Goal: Task Accomplishment & Management: Manage account settings

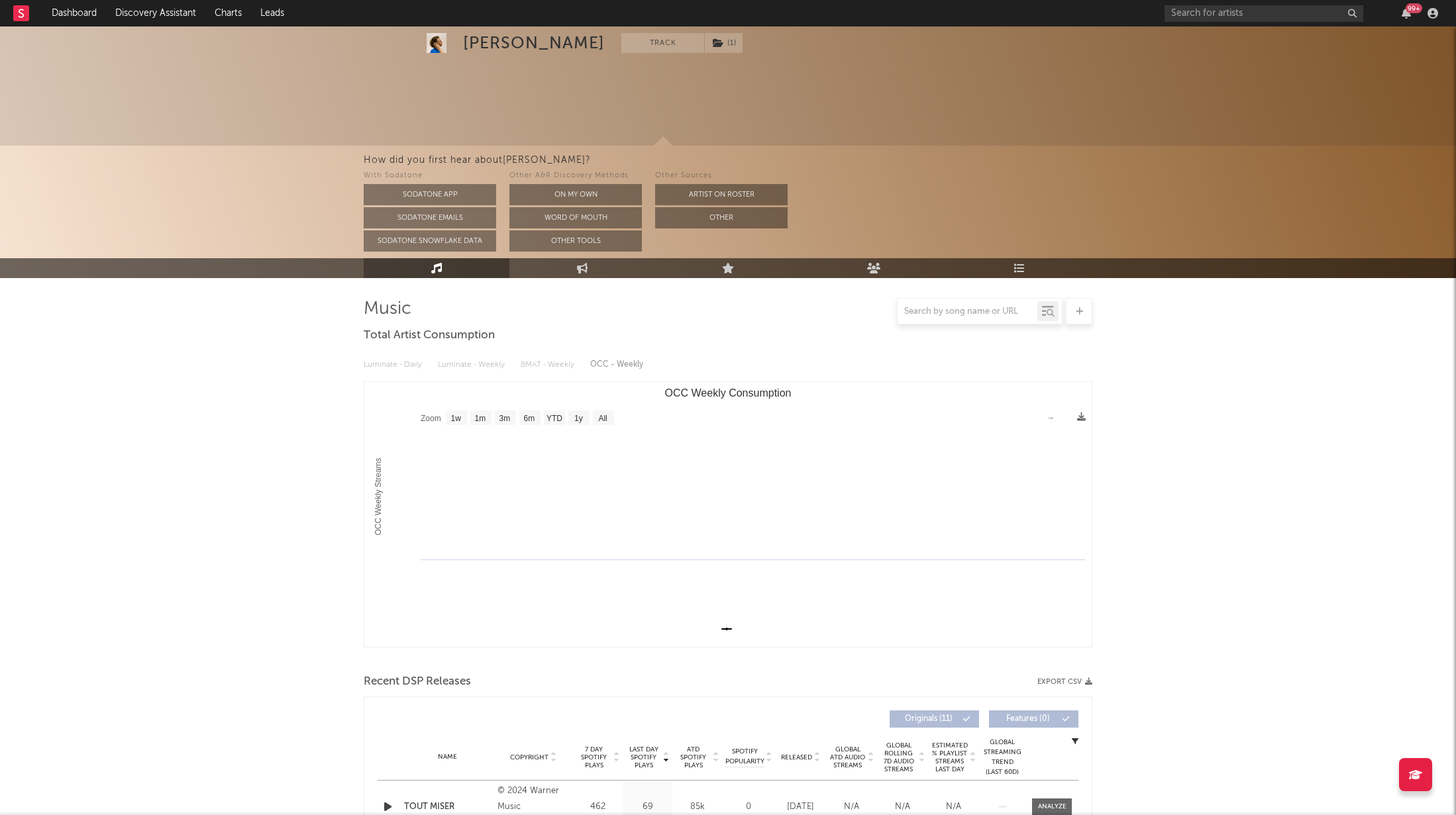
select select "1w"
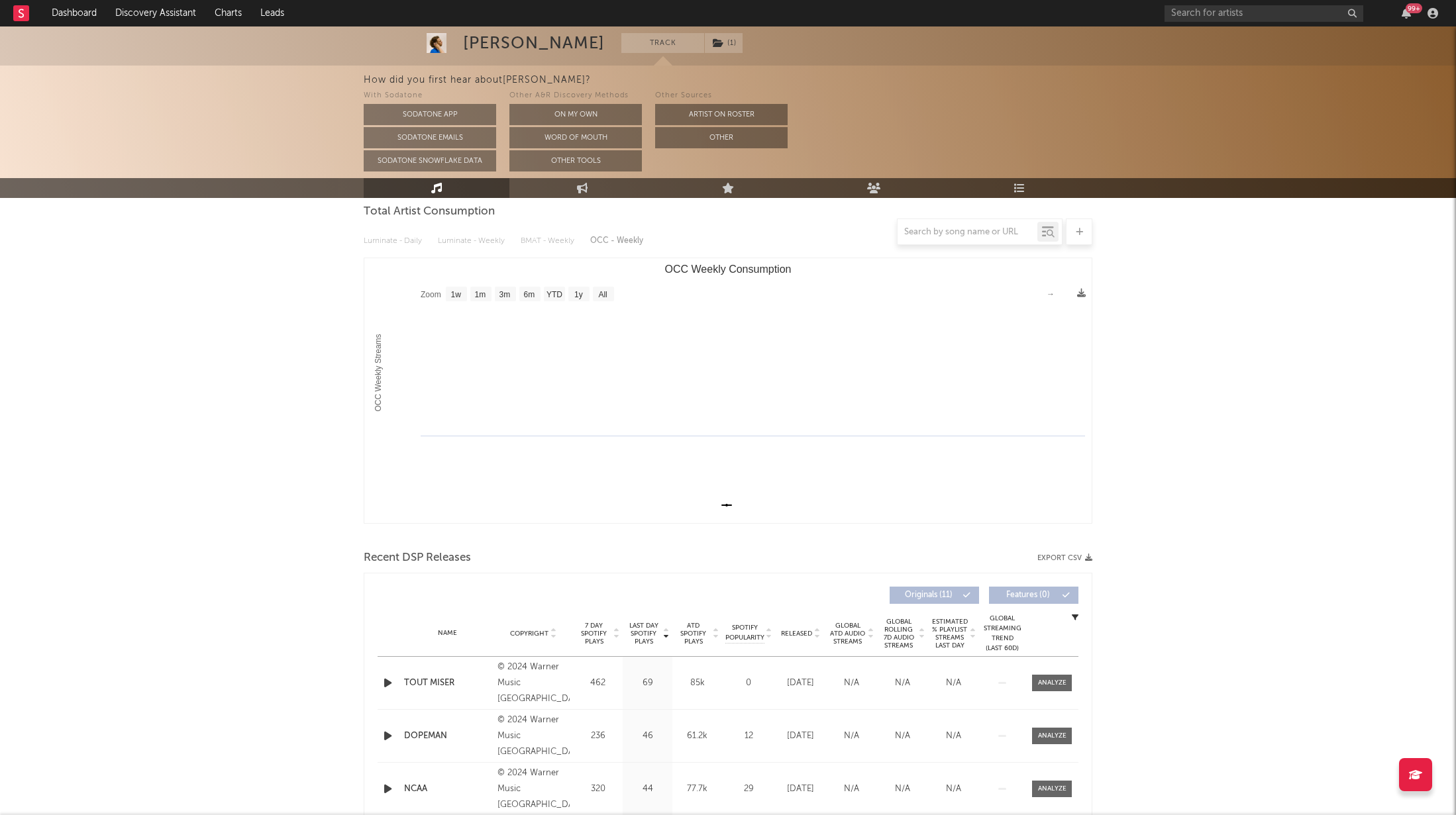
click at [487, 41] on div "[PERSON_NAME]" at bounding box center [534, 42] width 142 height 20
click at [427, 44] on img at bounding box center [436, 42] width 20 height 20
click at [436, 42] on img at bounding box center [436, 42] width 20 height 20
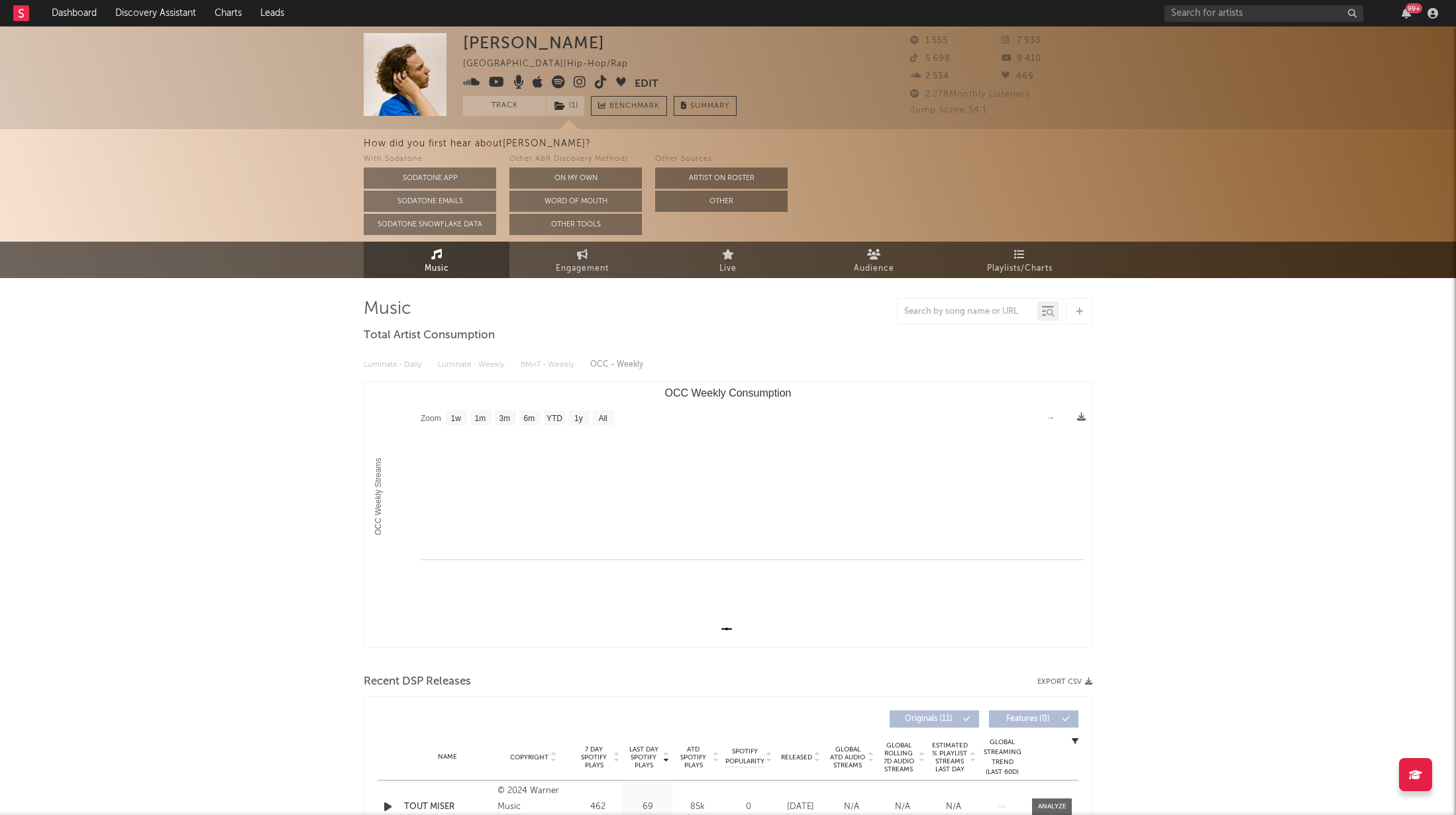
click at [480, 61] on div "France | Hip-Hop/Rap" at bounding box center [553, 64] width 180 height 16
click at [647, 79] on button "Edit" at bounding box center [646, 83] width 24 height 17
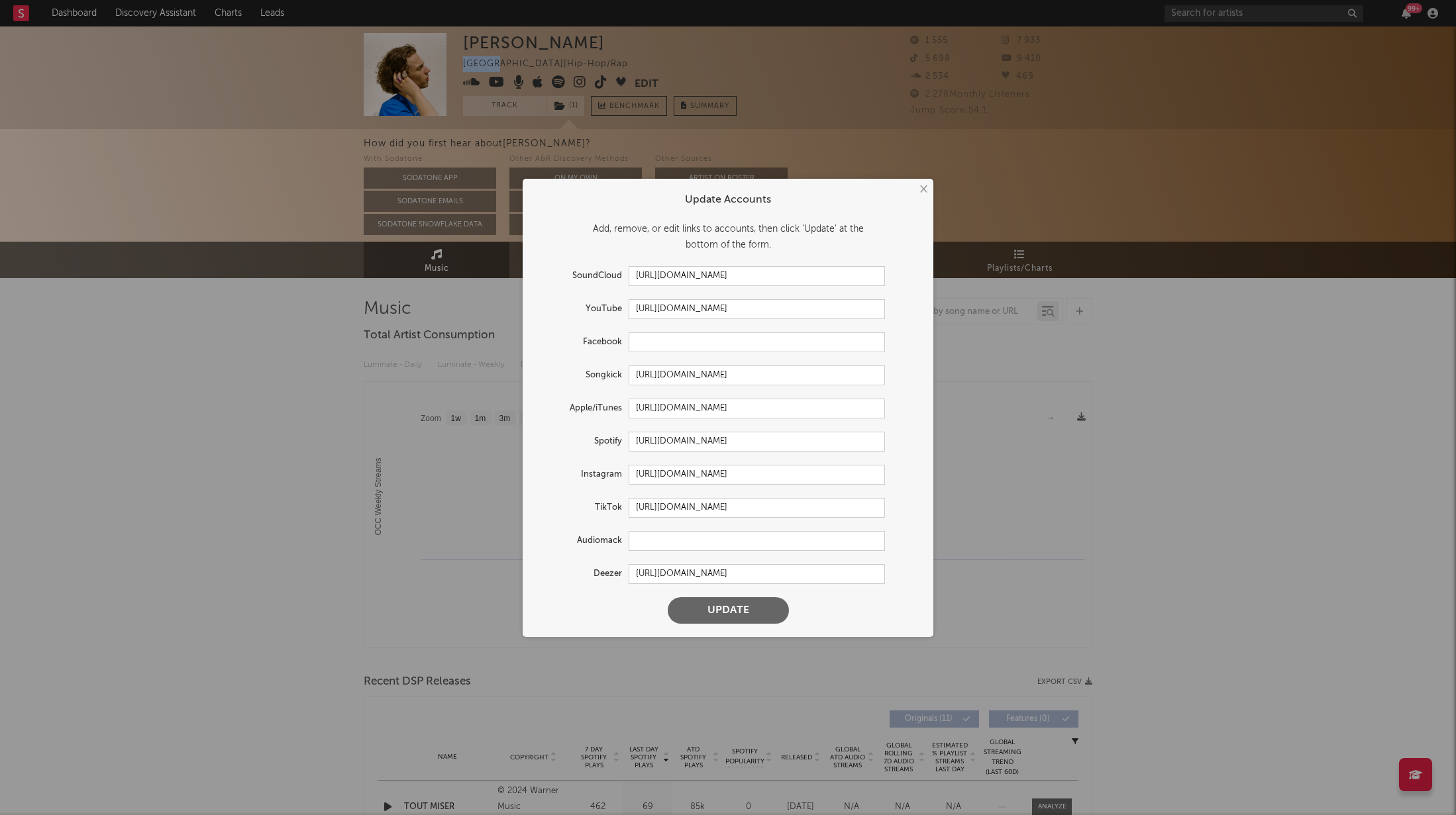
click at [737, 615] on button "Update" at bounding box center [728, 611] width 121 height 27
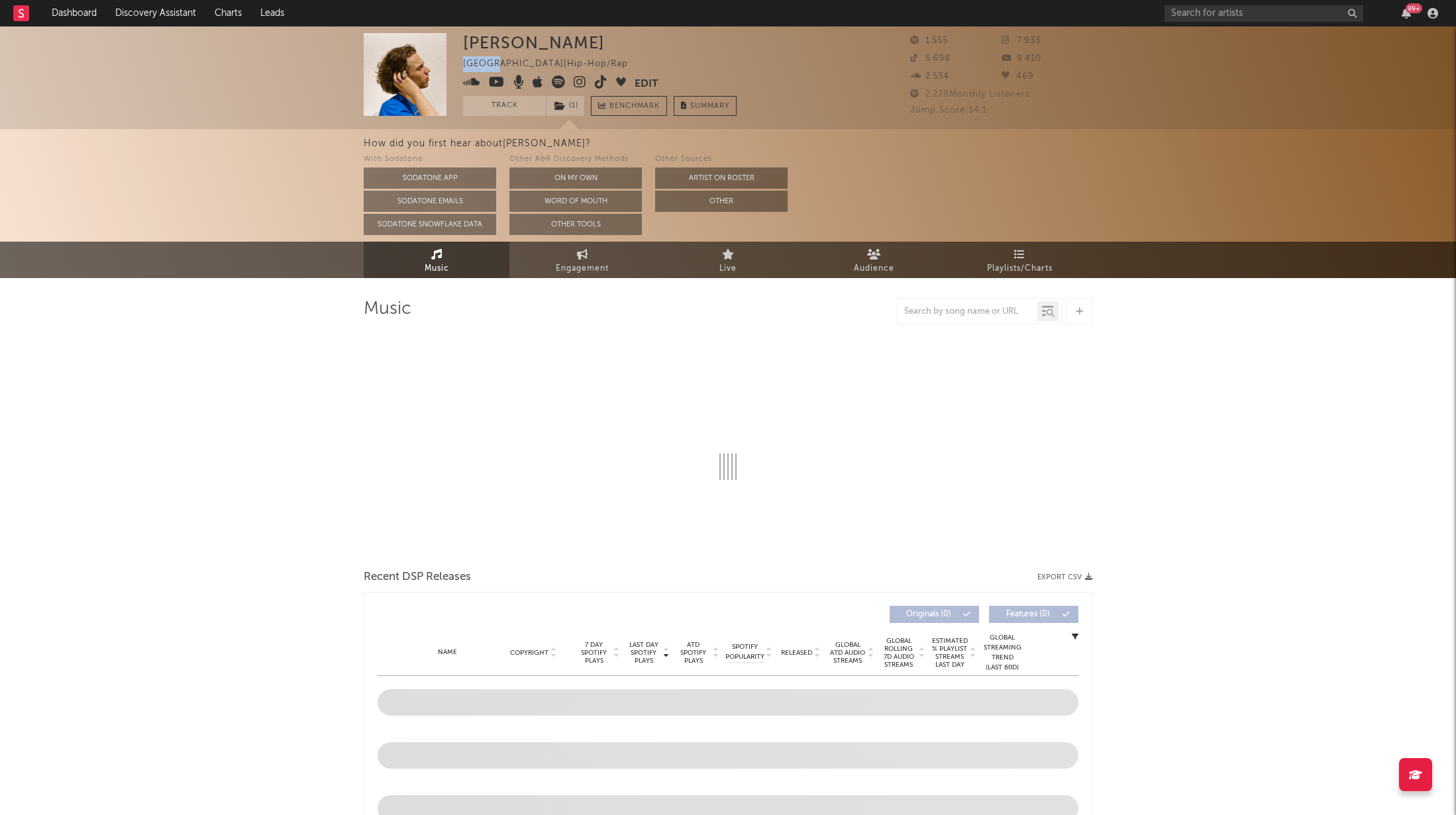
select select "1w"
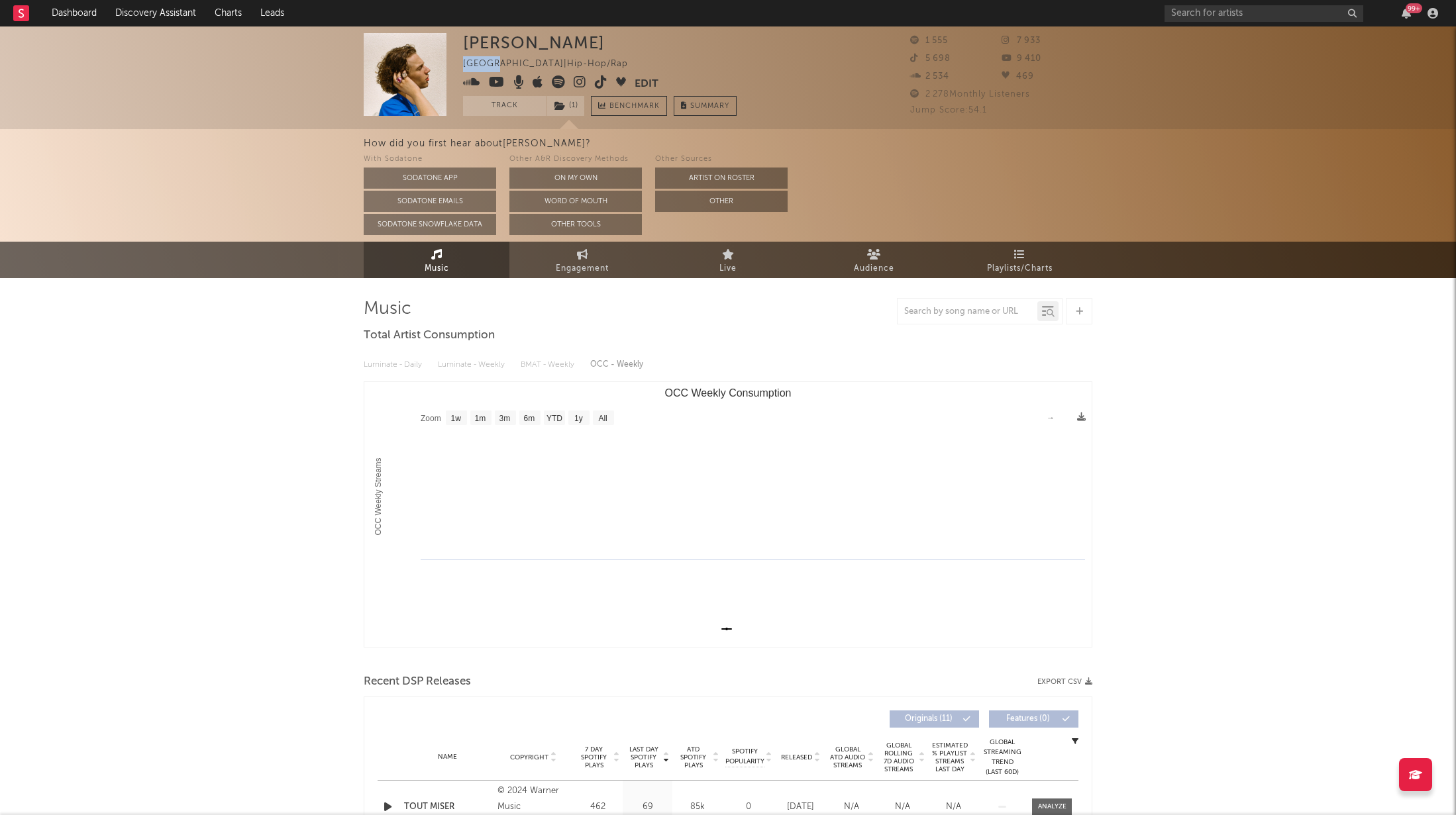
click at [488, 64] on div "France | Hip-Hop/Rap" at bounding box center [553, 64] width 180 height 16
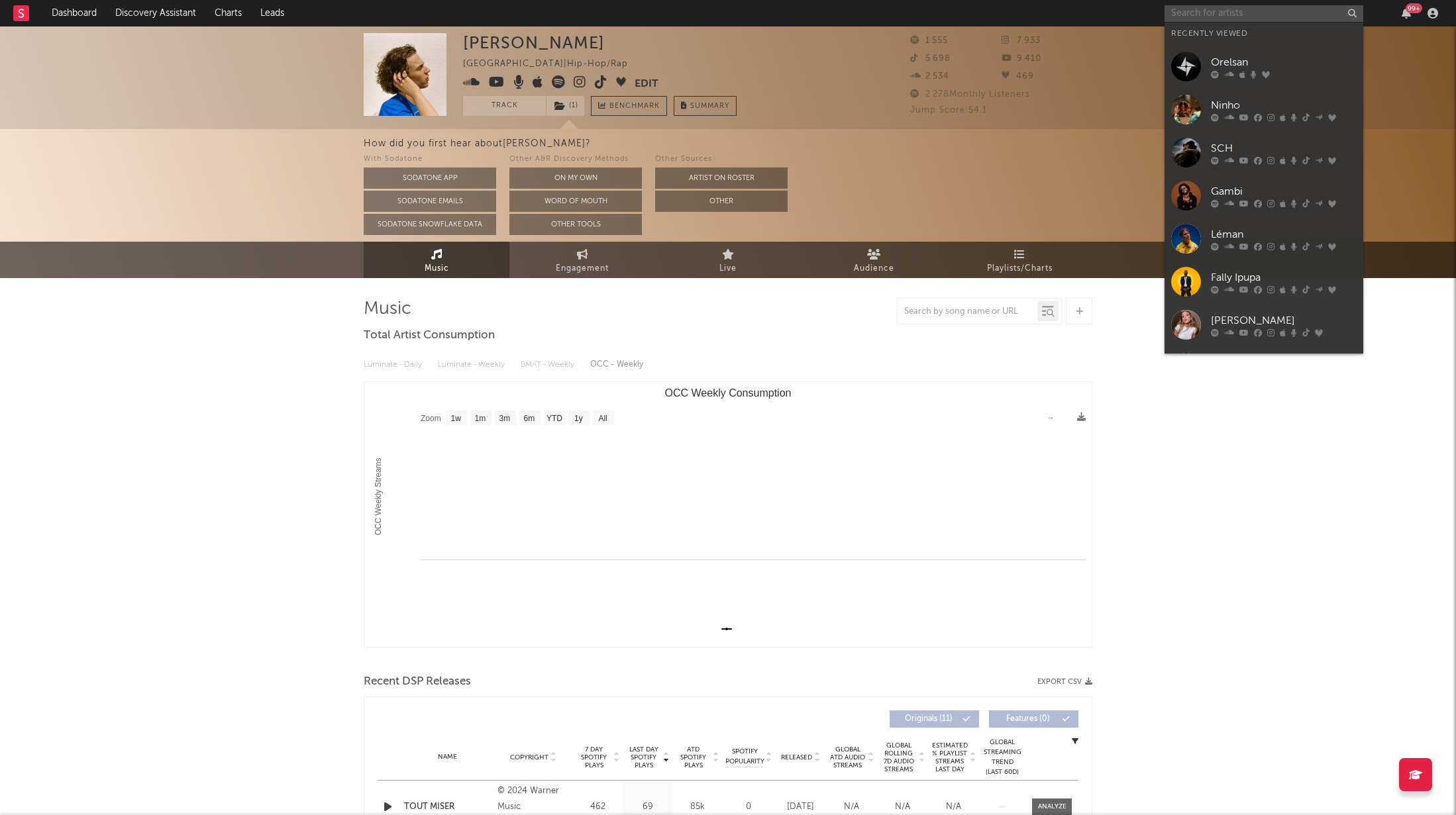
click at [1259, 15] on input "text" at bounding box center [1263, 13] width 199 height 17
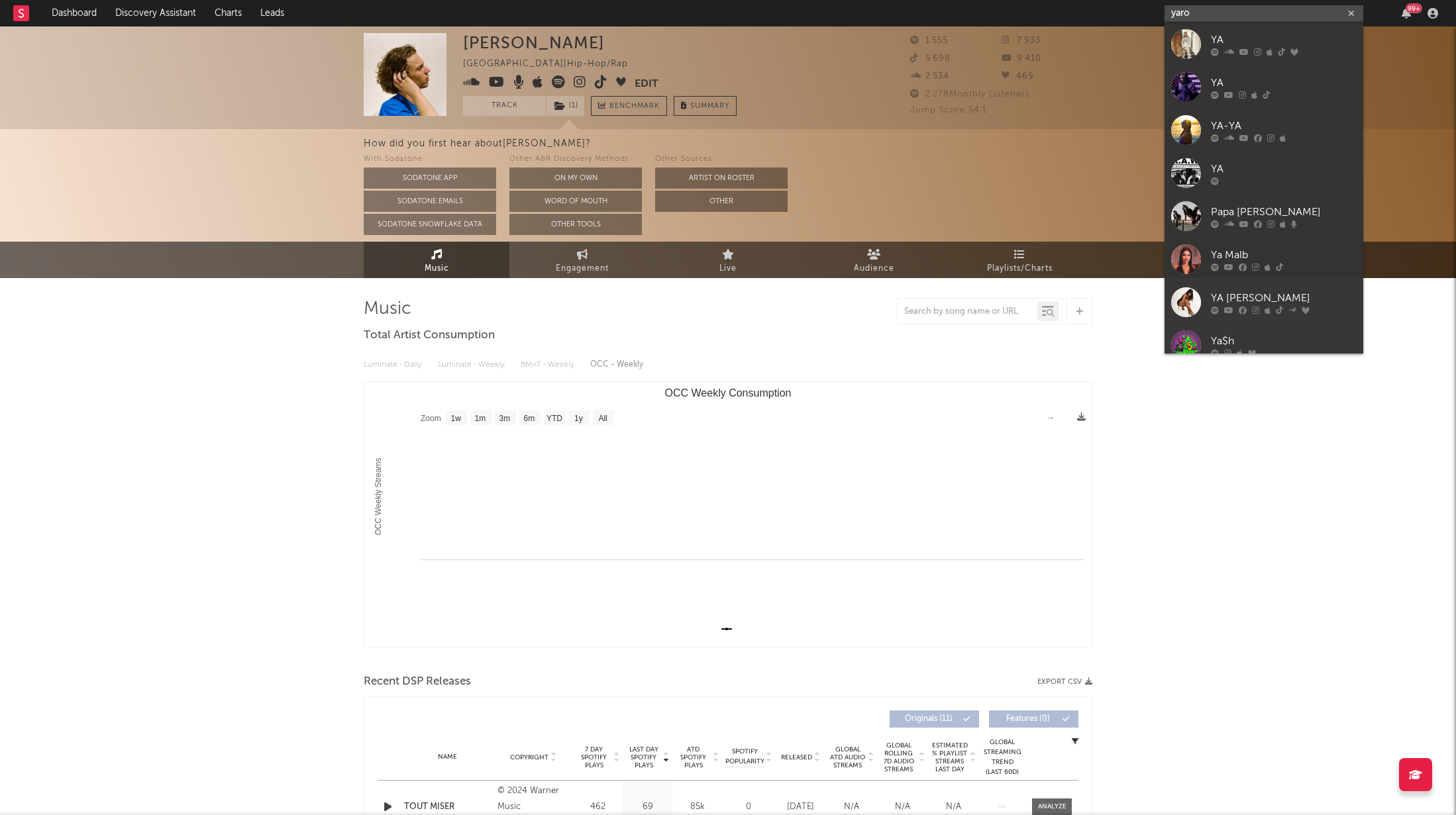
type input "yaro"
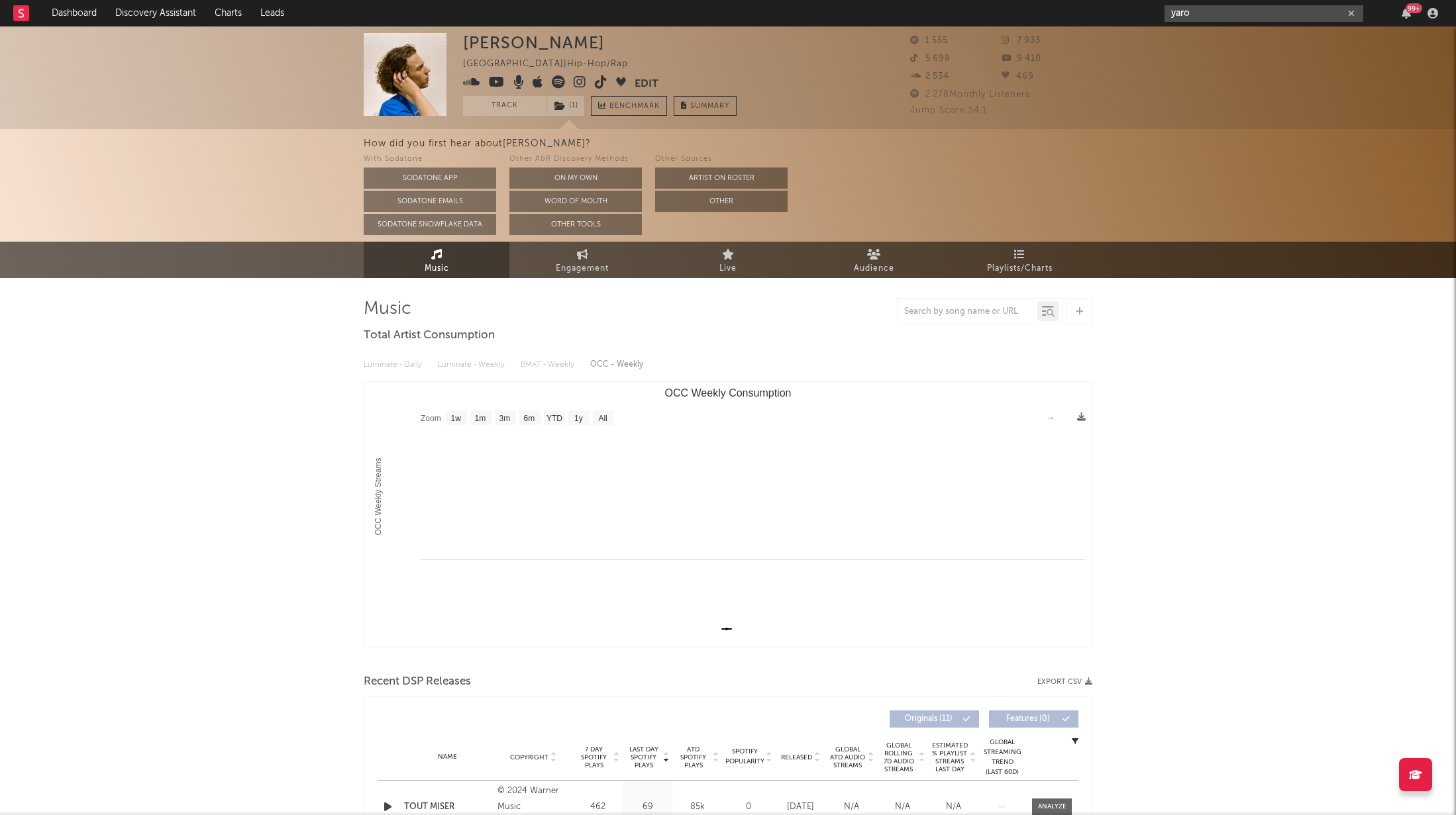
click at [1234, 14] on input "yaro" at bounding box center [1263, 13] width 199 height 17
click at [490, 49] on div "[PERSON_NAME]" at bounding box center [534, 42] width 142 height 19
click at [383, 61] on img at bounding box center [405, 74] width 83 height 83
click at [61, 17] on link "Dashboard" at bounding box center [74, 13] width 64 height 27
